Goal: Check status

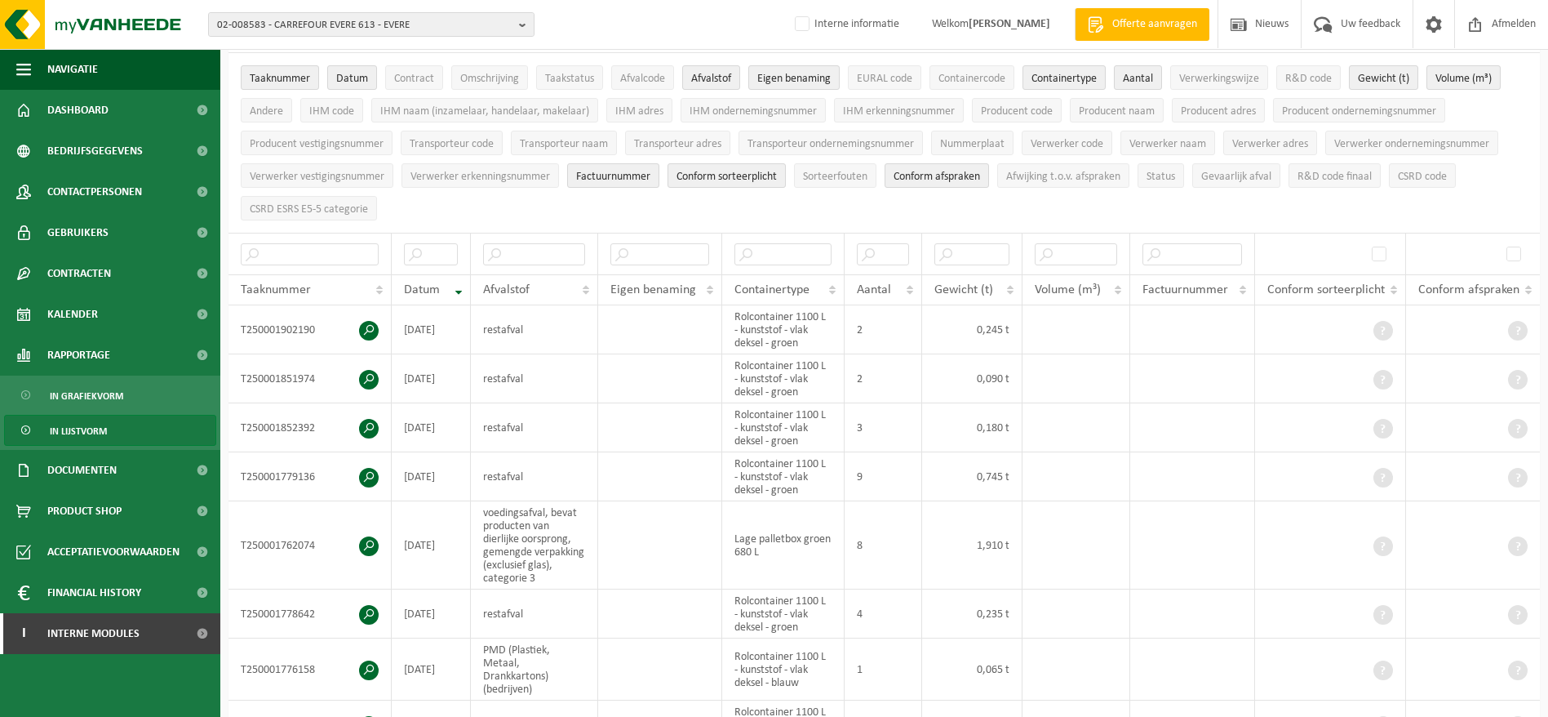
scroll to position [122, 0]
click at [398, 19] on span "02-008583 - CARREFOUR EVERE 613 - EVERE" at bounding box center [364, 25] width 295 height 24
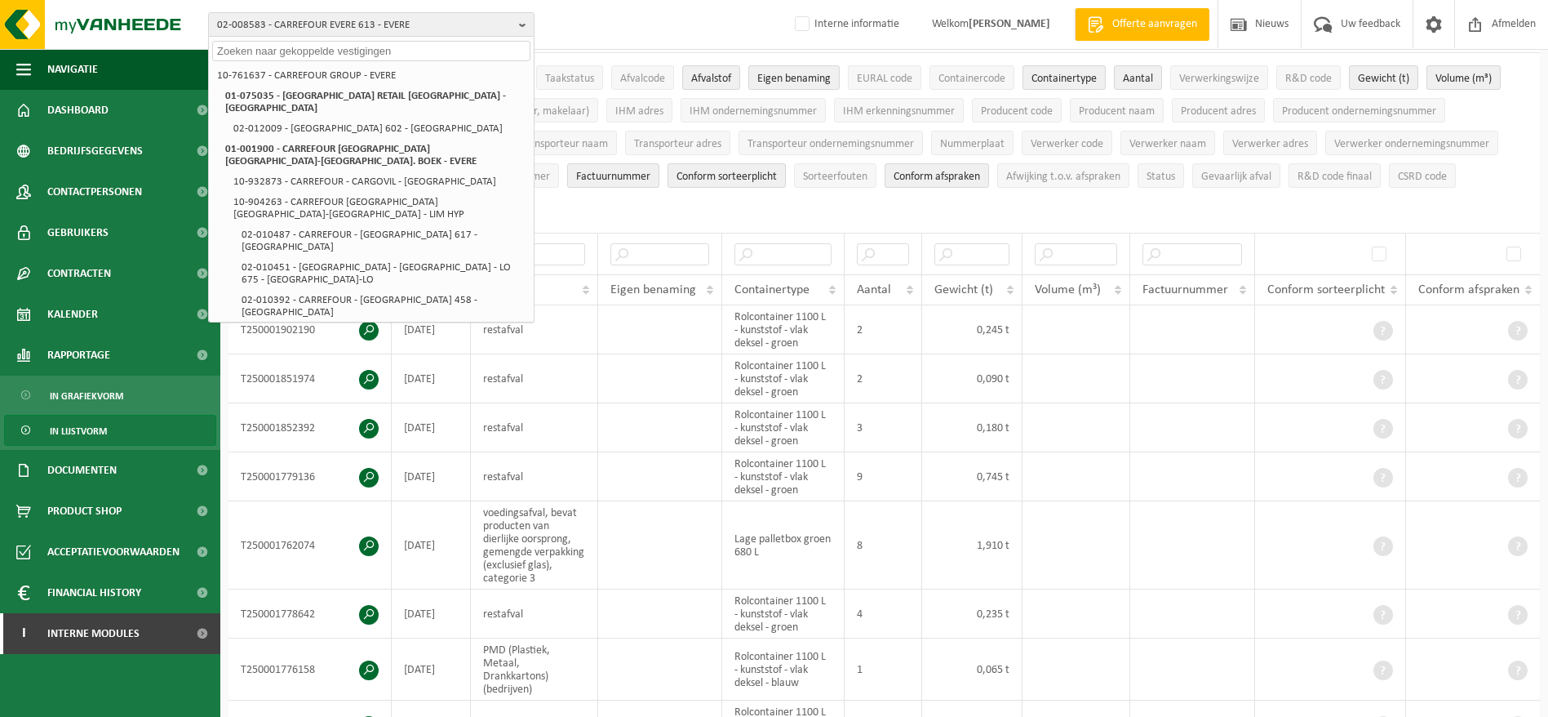
click at [400, 51] on input "text" at bounding box center [371, 51] width 318 height 20
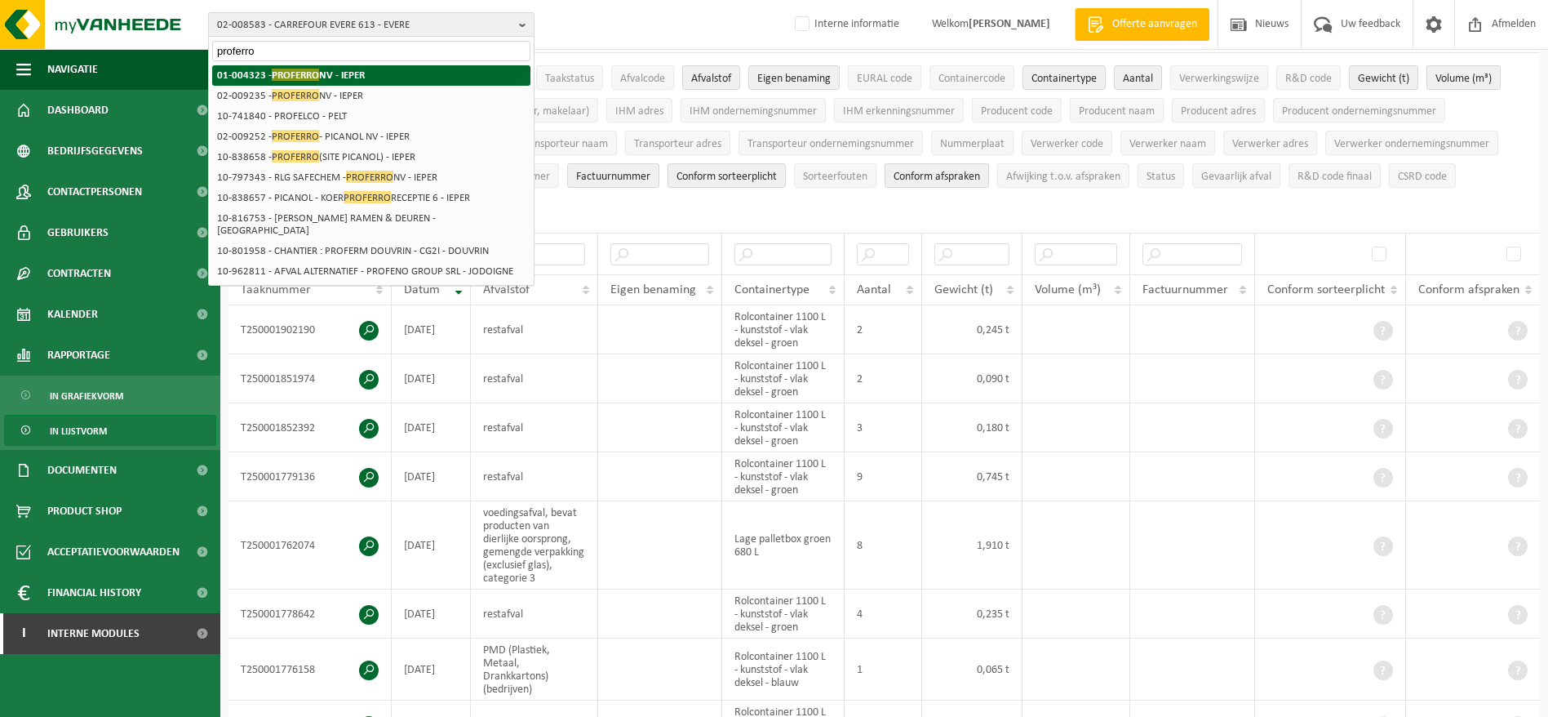
type input "proferro"
click at [390, 67] on li "01-004323 - PROFERRO NV - IEPER" at bounding box center [371, 75] width 318 height 20
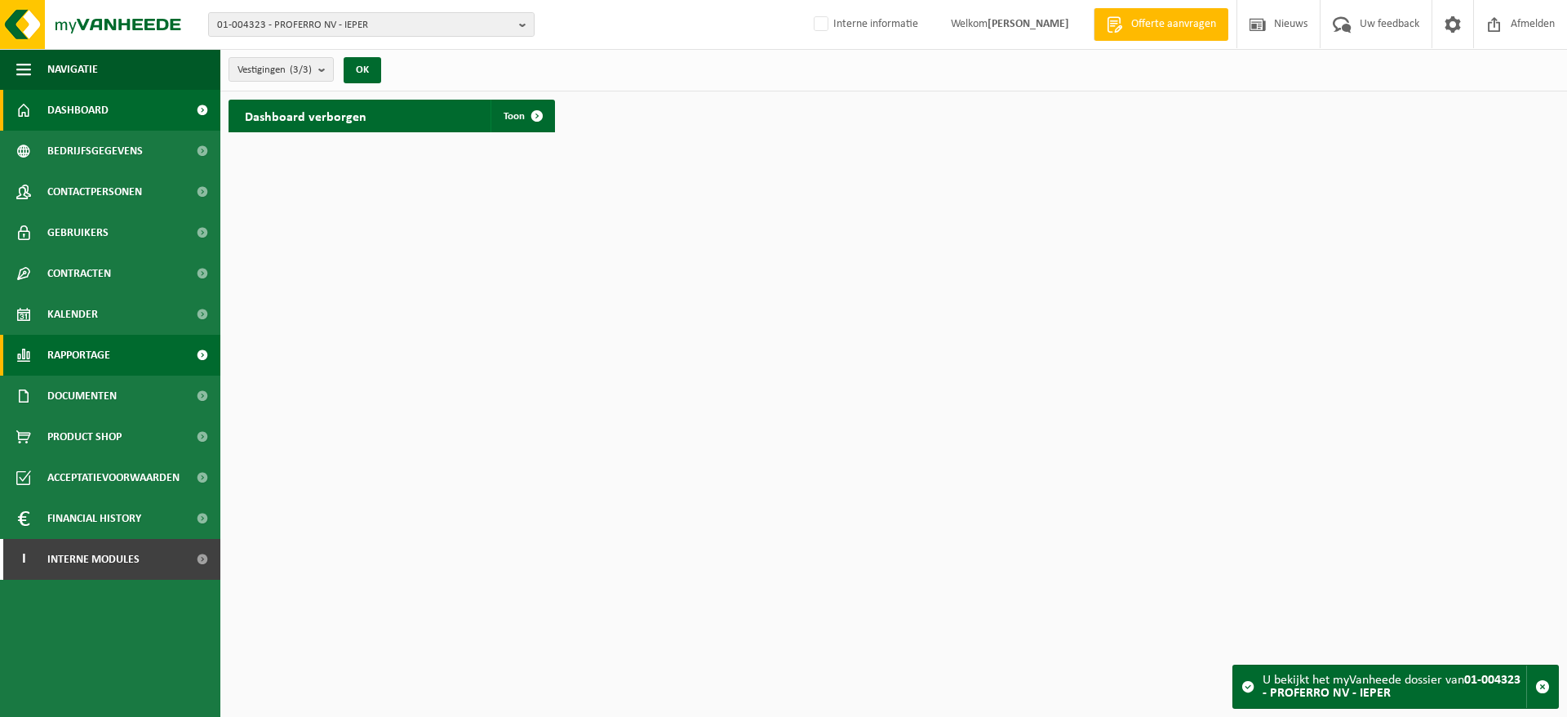
click at [96, 355] on span "Rapportage" at bounding box center [78, 355] width 63 height 41
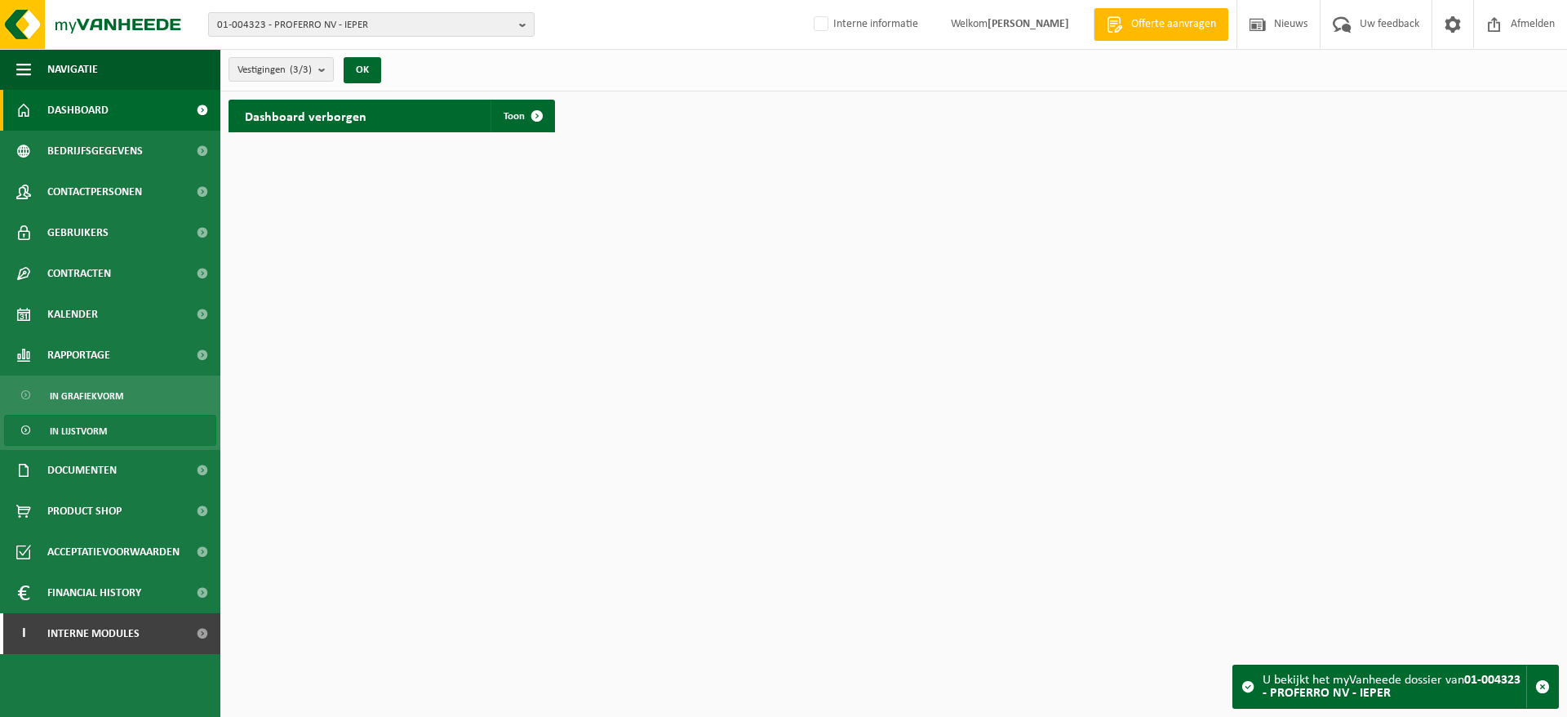
click at [92, 426] on span "In lijstvorm" at bounding box center [78, 430] width 57 height 31
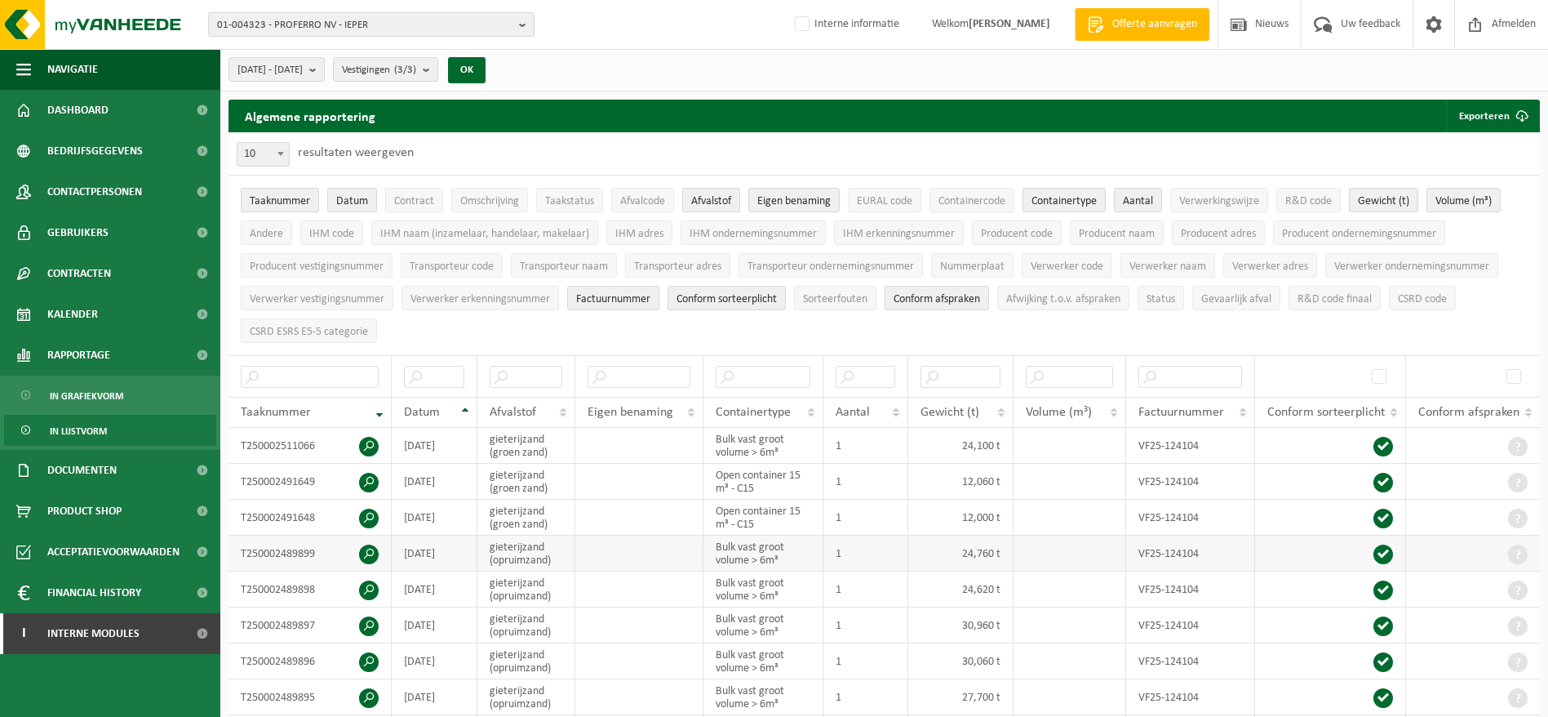
click at [372, 547] on span at bounding box center [369, 554] width 20 height 20
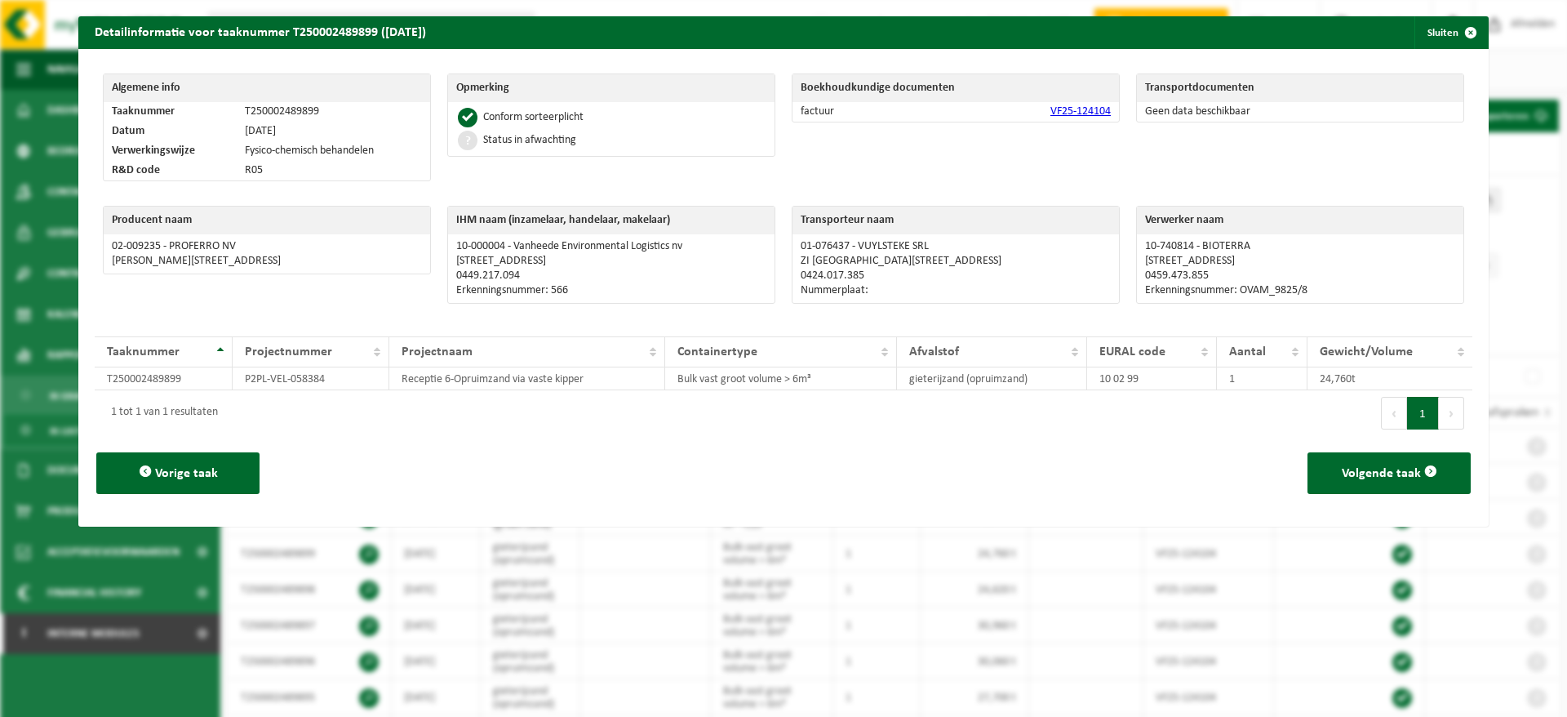
click at [1055, 105] on link "VF25-124104" at bounding box center [1081, 111] width 60 height 12
click at [1430, 30] on button "Sluiten" at bounding box center [1451, 32] width 73 height 33
